Goal: Check status

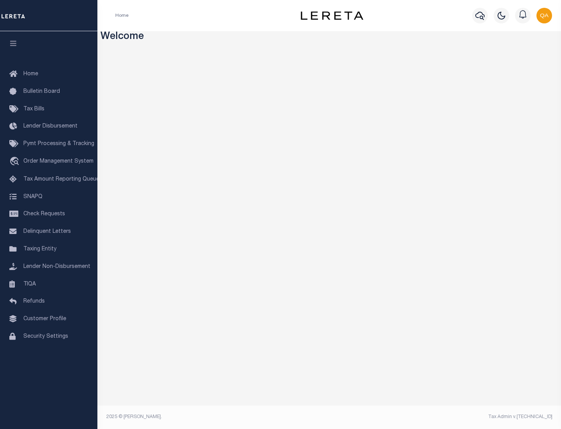
click at [49, 214] on span "Check Requests" at bounding box center [44, 213] width 42 height 5
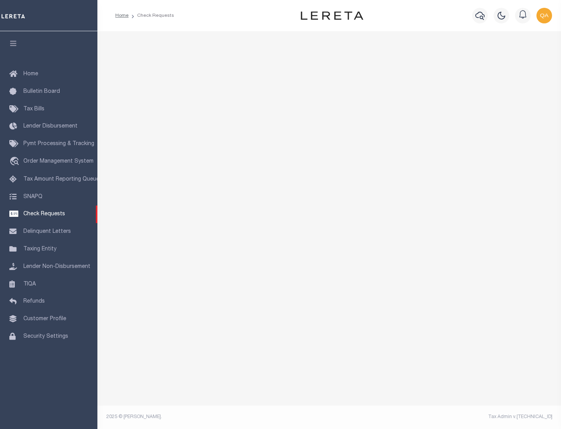
select select "50"
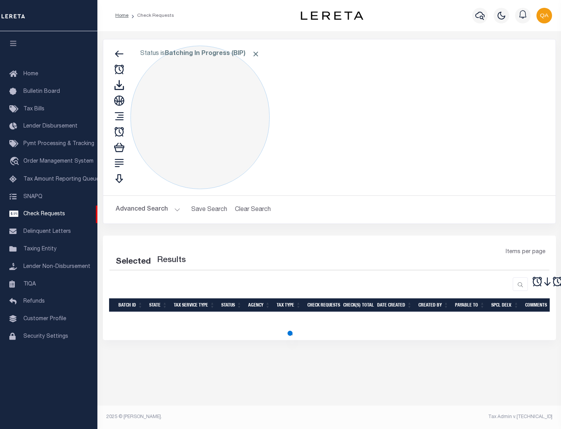
select select "50"
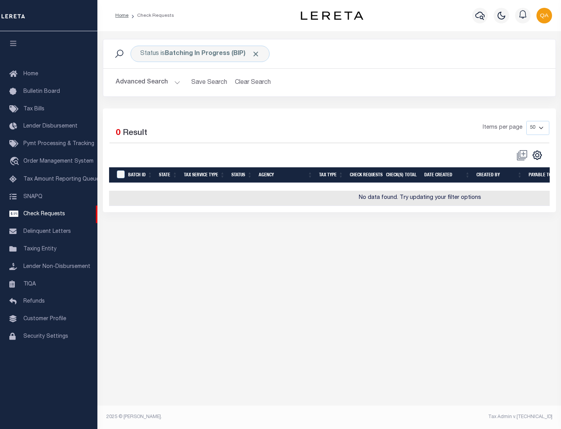
click at [256, 54] on span "Click to Remove" at bounding box center [256, 54] width 8 height 8
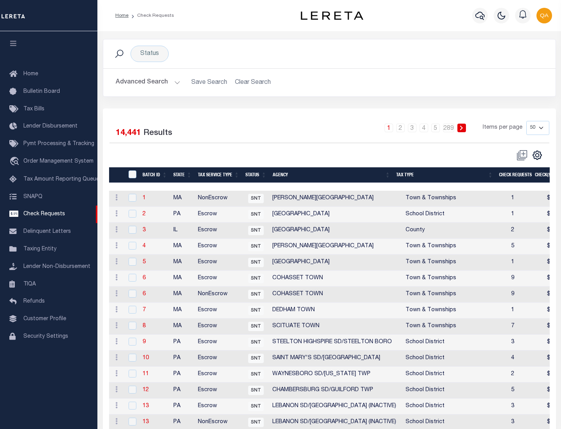
scroll to position [376, 0]
